Goal: Find specific fact: Find specific fact

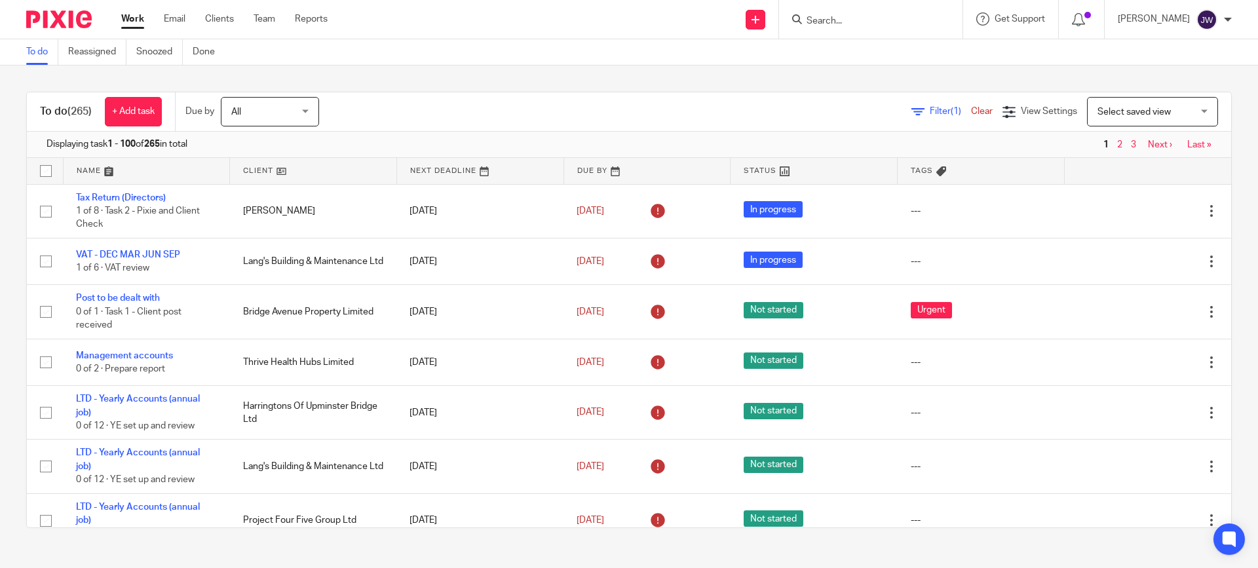
click at [895, 21] on input "Search" at bounding box center [865, 22] width 118 height 12
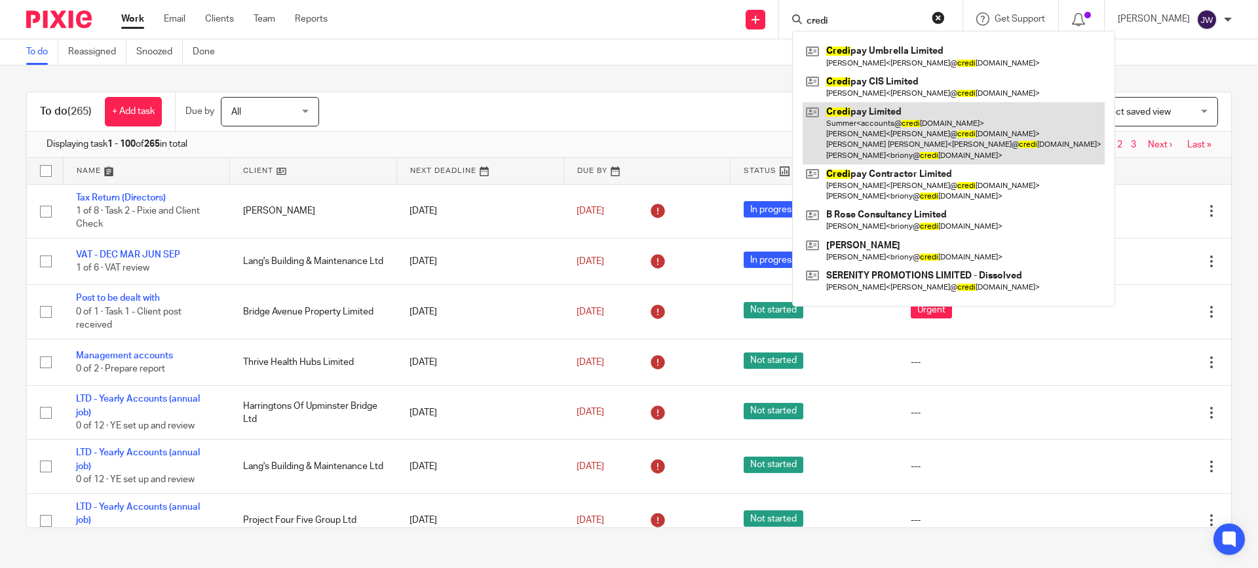
type input "credi"
click at [928, 142] on link at bounding box center [954, 133] width 302 height 62
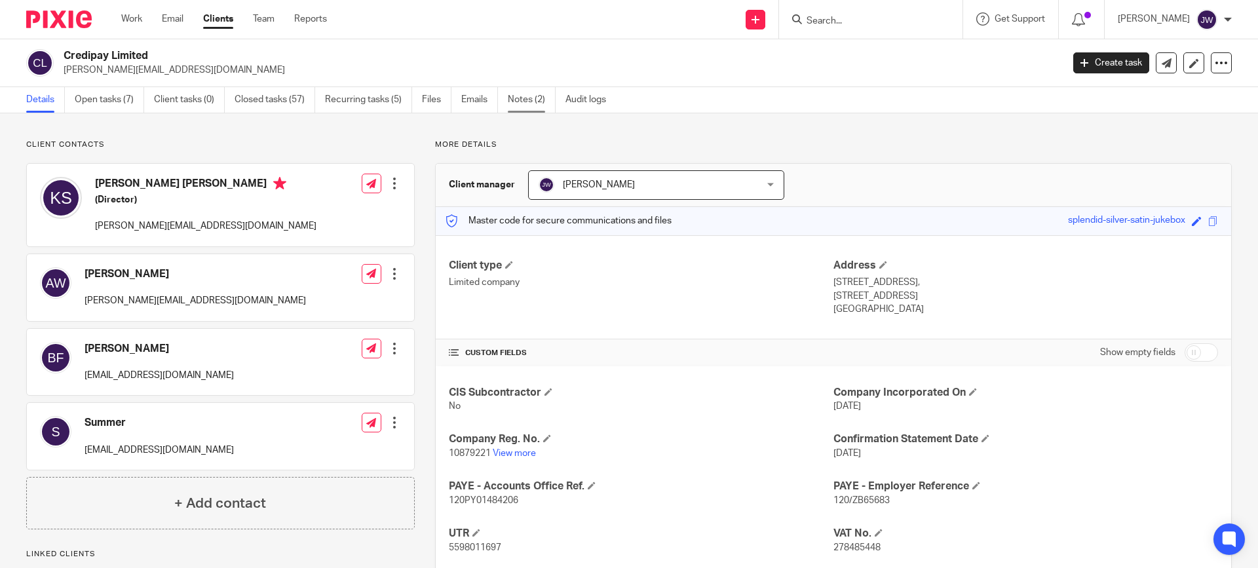
click at [532, 94] on link "Notes (2)" at bounding box center [532, 100] width 48 height 26
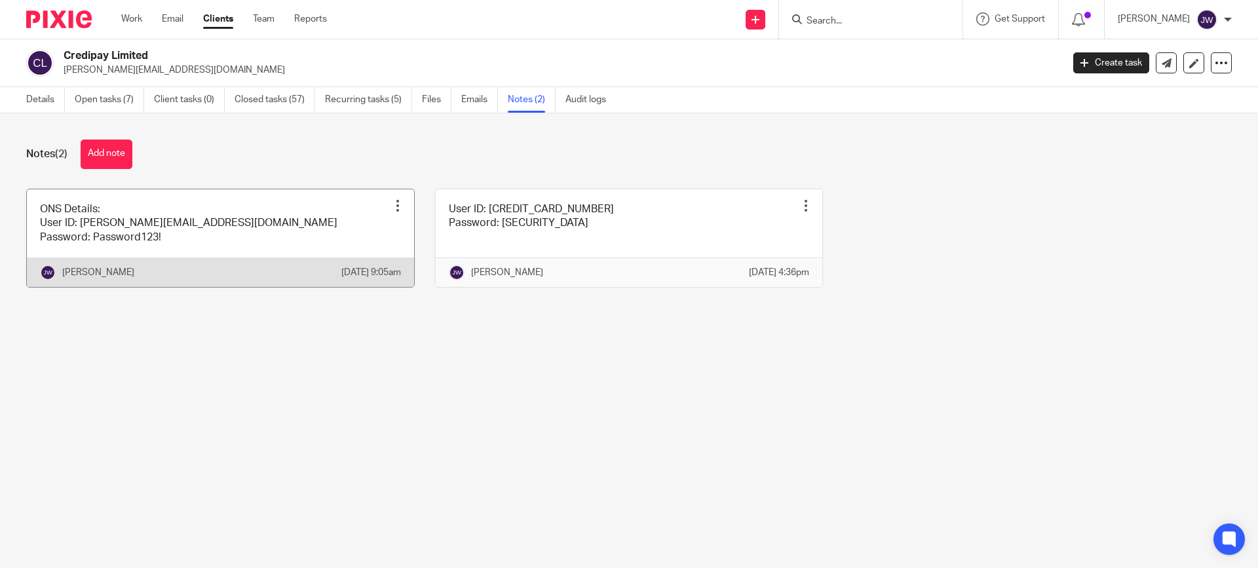
click at [278, 216] on link at bounding box center [220, 238] width 387 height 98
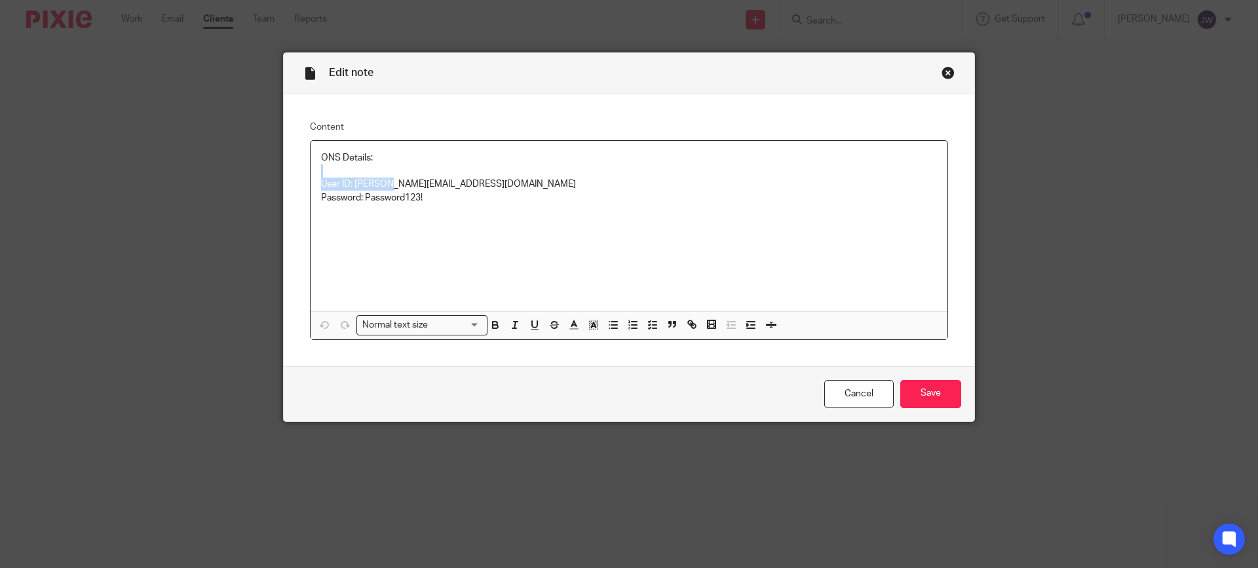
drag, startPoint x: 458, startPoint y: 176, endPoint x: 380, endPoint y: 186, distance: 78.6
click at [380, 186] on div "ONS Details: User ID: ian.dougls@plan-a.co.uk Password: Password123!" at bounding box center [629, 226] width 637 height 170
click at [380, 186] on p "User ID: ian.dougls@plan-a.co.uk" at bounding box center [629, 184] width 616 height 13
drag, startPoint x: 465, startPoint y: 186, endPoint x: 351, endPoint y: 186, distance: 113.4
click at [351, 186] on p "User ID: ian.dougls@plan-a.co.uk" at bounding box center [629, 184] width 616 height 13
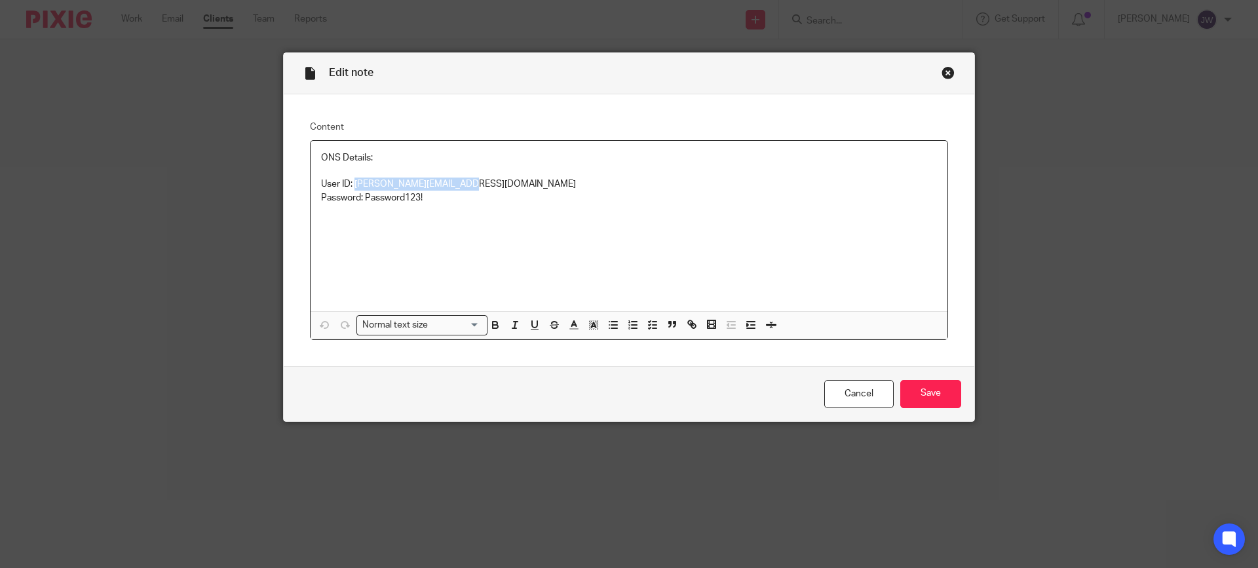
copy p "ian.dougls@plan-a.co.uk"
drag, startPoint x: 433, startPoint y: 199, endPoint x: 362, endPoint y: 197, distance: 70.2
click at [362, 197] on p "Password: Password123!" at bounding box center [629, 197] width 616 height 13
copy p "Password123!"
drag, startPoint x: 458, startPoint y: 180, endPoint x: 351, endPoint y: 185, distance: 107.0
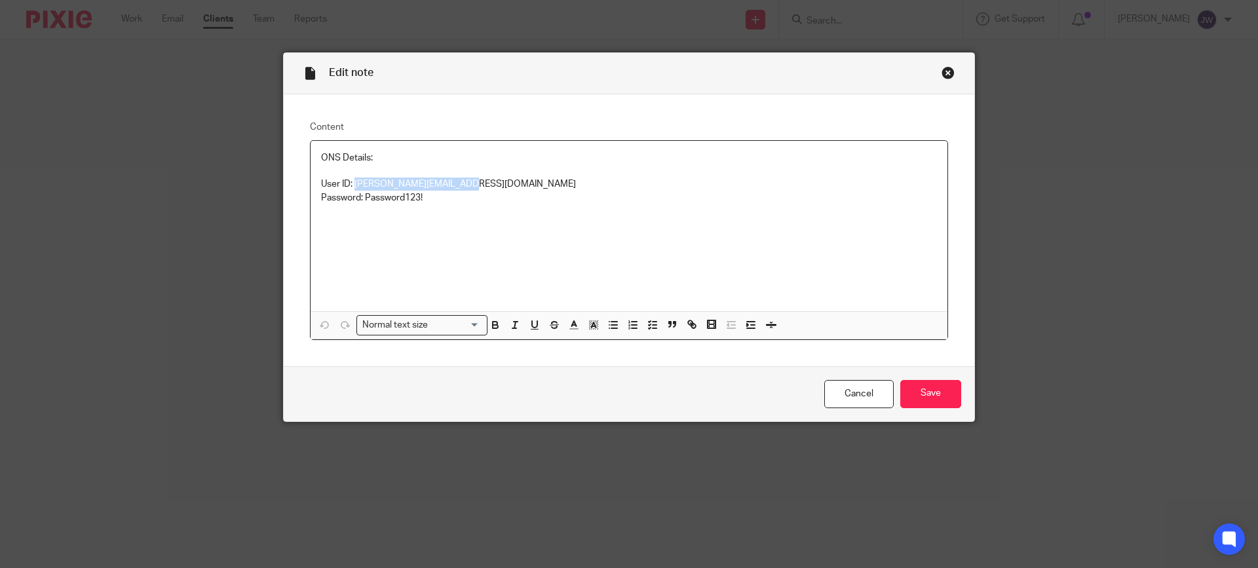
click at [351, 185] on p "User ID: ian.dougls@plan-a.co.uk" at bounding box center [629, 184] width 616 height 13
copy p "ian.dougls@plan-a.co.uk"
click at [389, 185] on p "User ID: ian.dougls@plan-a.co.uk" at bounding box center [629, 184] width 616 height 13
drag, startPoint x: 437, startPoint y: 199, endPoint x: 305, endPoint y: 192, distance: 131.9
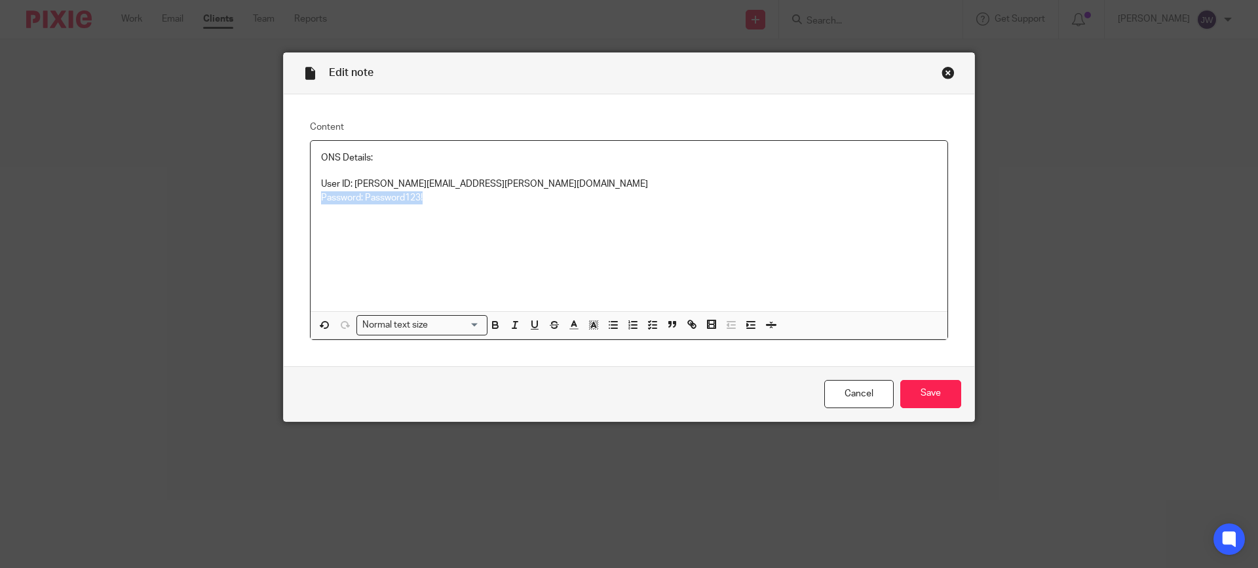
click at [311, 192] on div "ONS Details: User ID: ian.douglas@plan-a.co.uk Password: Password123!" at bounding box center [629, 226] width 637 height 170
click at [395, 198] on p "Password: Password123!" at bounding box center [629, 197] width 616 height 13
drag, startPoint x: 434, startPoint y: 197, endPoint x: 363, endPoint y: 204, distance: 71.1
click at [363, 204] on p "Password: Password123!" at bounding box center [629, 197] width 616 height 13
copy p "Password123!"
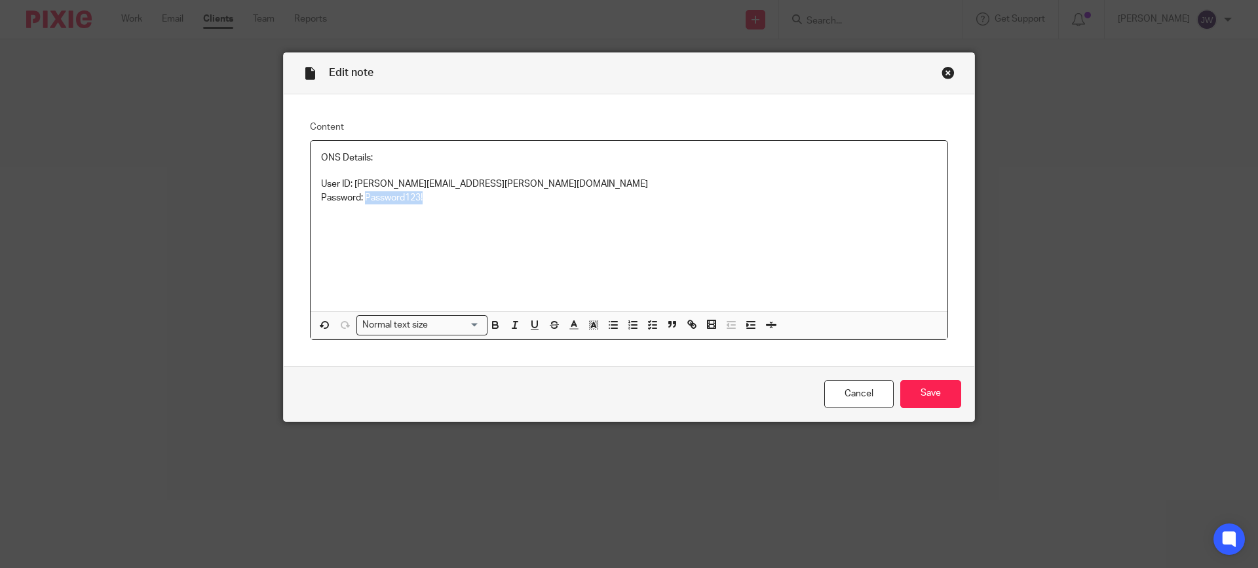
click at [363, 204] on p "Password: Password123!" at bounding box center [629, 197] width 616 height 13
click at [427, 199] on p "Password: Password123!" at bounding box center [629, 197] width 616 height 13
click at [397, 187] on p "User ID: ian.douglaas@plan-a.co.uk" at bounding box center [629, 184] width 616 height 13
drag, startPoint x: 437, startPoint y: 194, endPoint x: 362, endPoint y: 201, distance: 74.4
click at [362, 201] on p "Password: Password123!" at bounding box center [629, 197] width 616 height 13
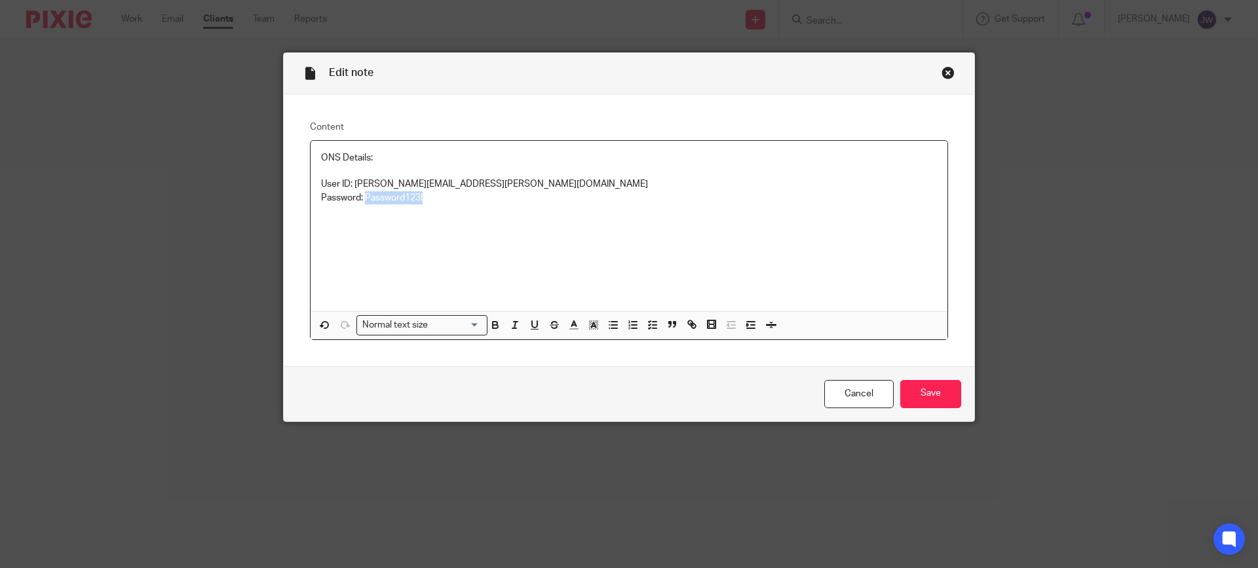
copy p "Password123!"
click at [942, 67] on div "Close this dialog window" at bounding box center [948, 72] width 13 height 13
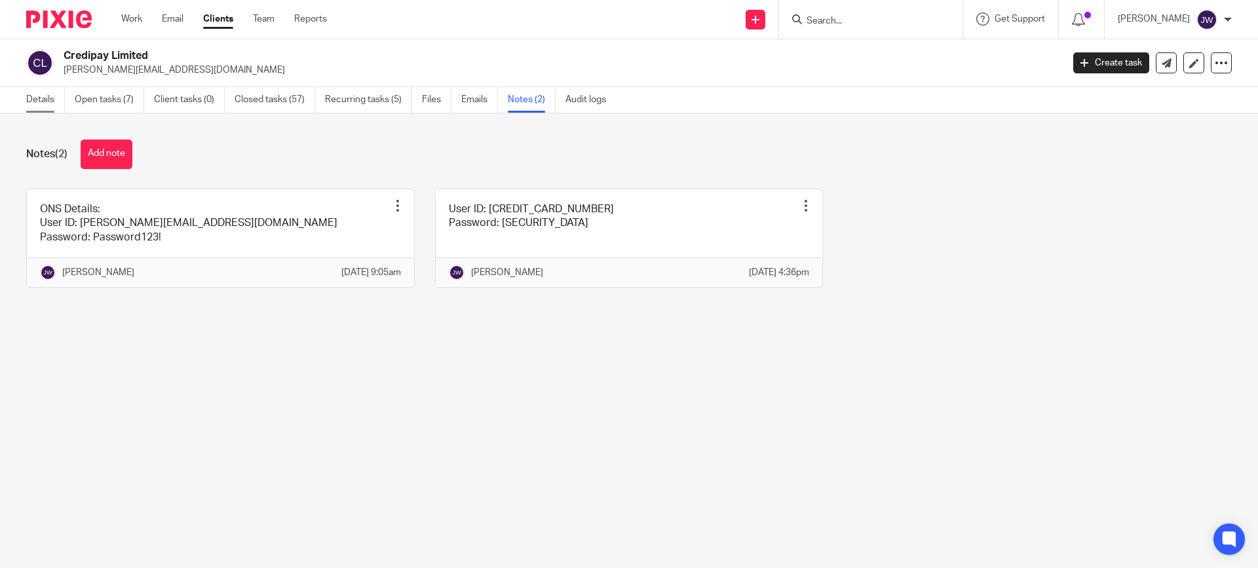
click at [45, 96] on link "Details" at bounding box center [45, 100] width 39 height 26
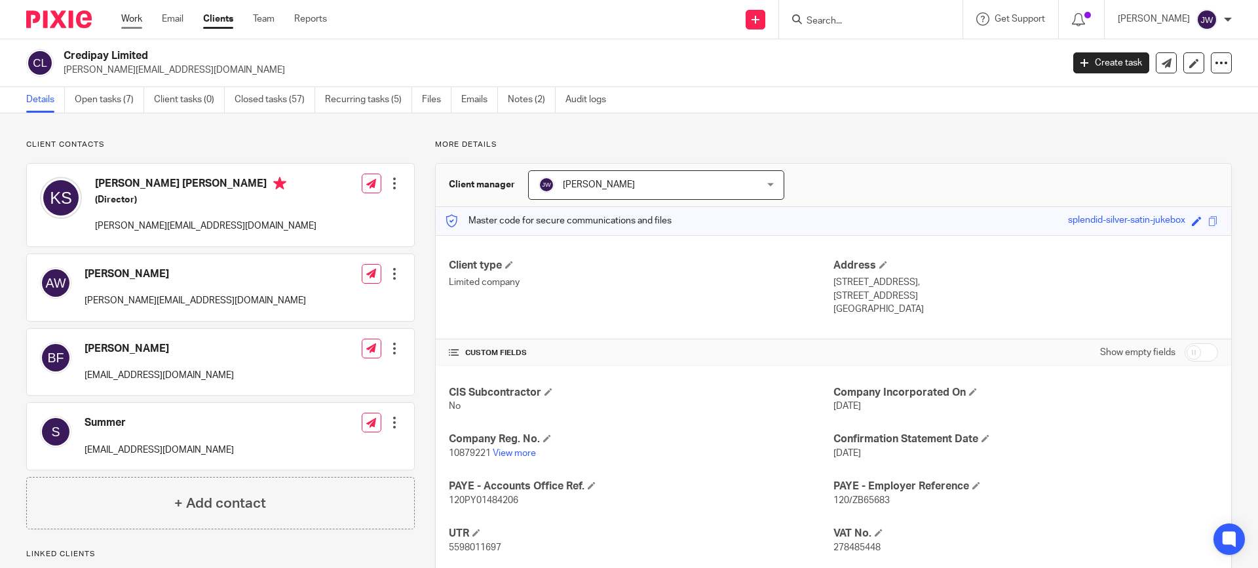
click at [129, 14] on link "Work" at bounding box center [131, 18] width 21 height 13
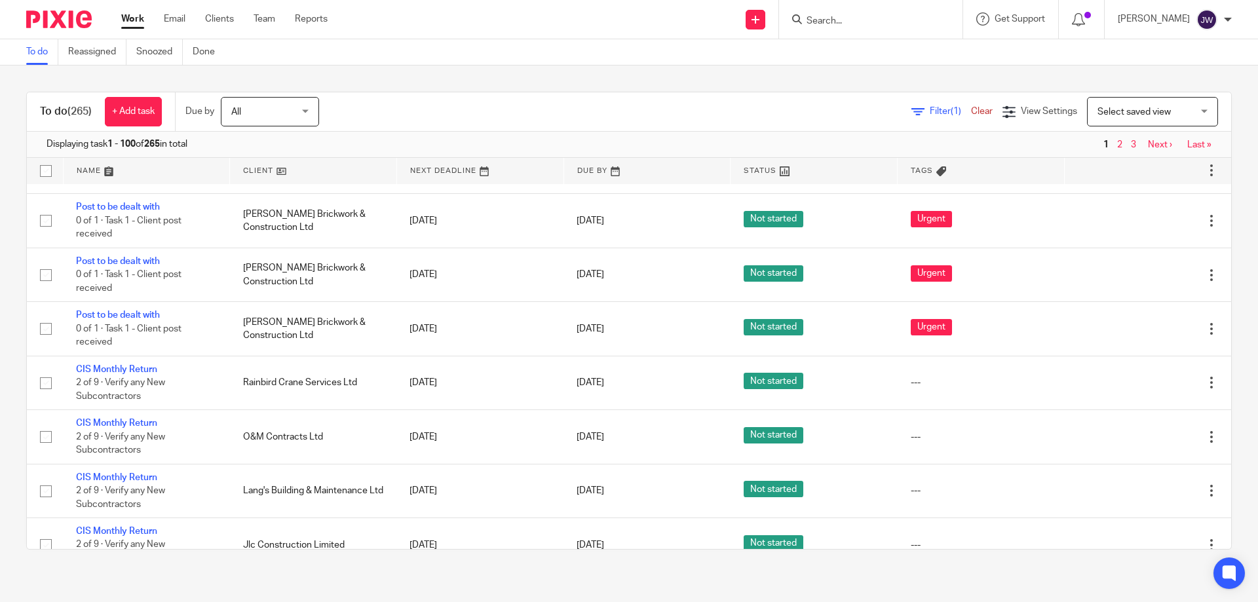
scroll to position [682, 0]
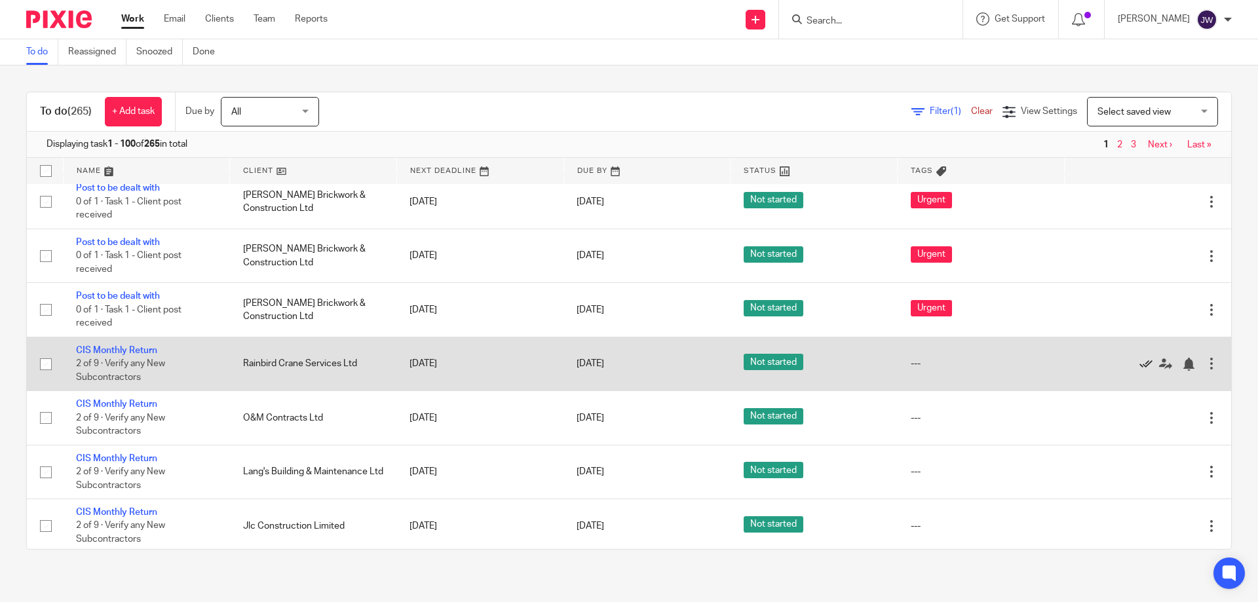
click at [1140, 362] on icon at bounding box center [1146, 364] width 13 height 13
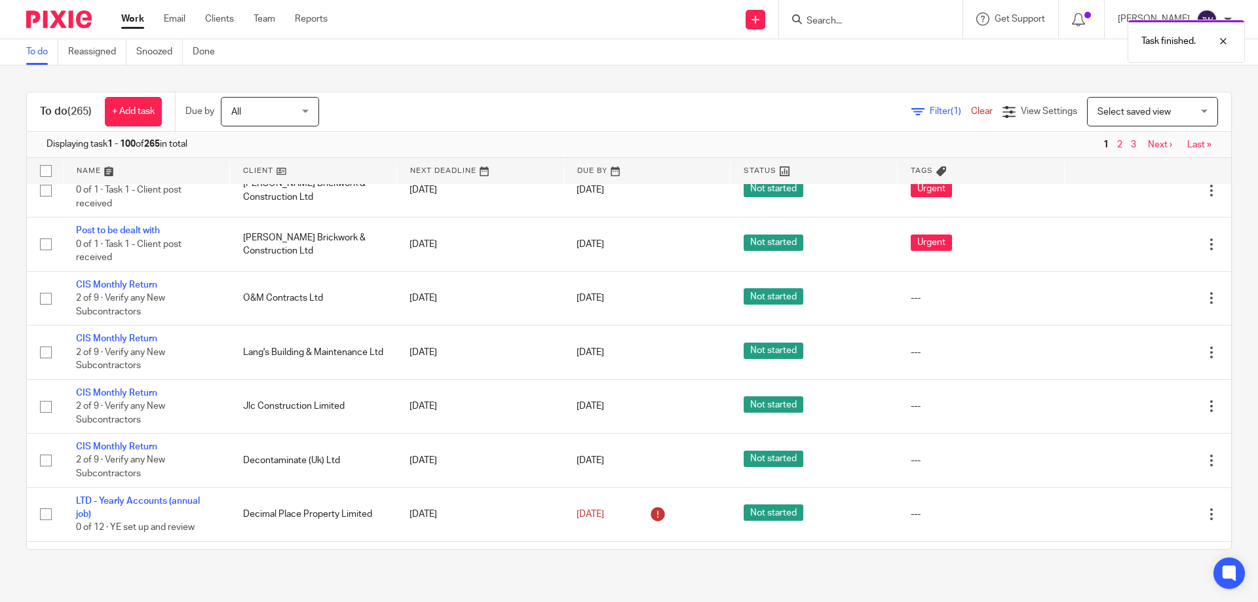
scroll to position [758, 0]
